Goal: Find contact information: Find contact information

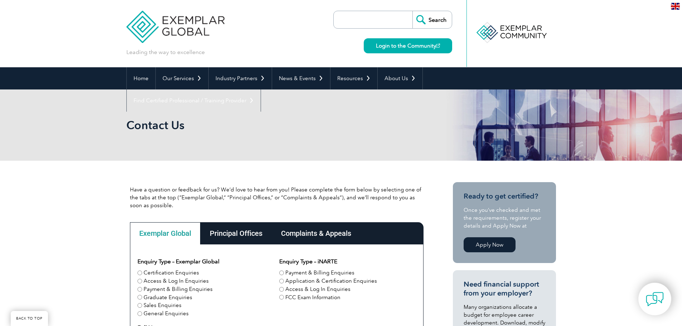
scroll to position [422, 0]
